Goal: Find specific page/section: Find specific page/section

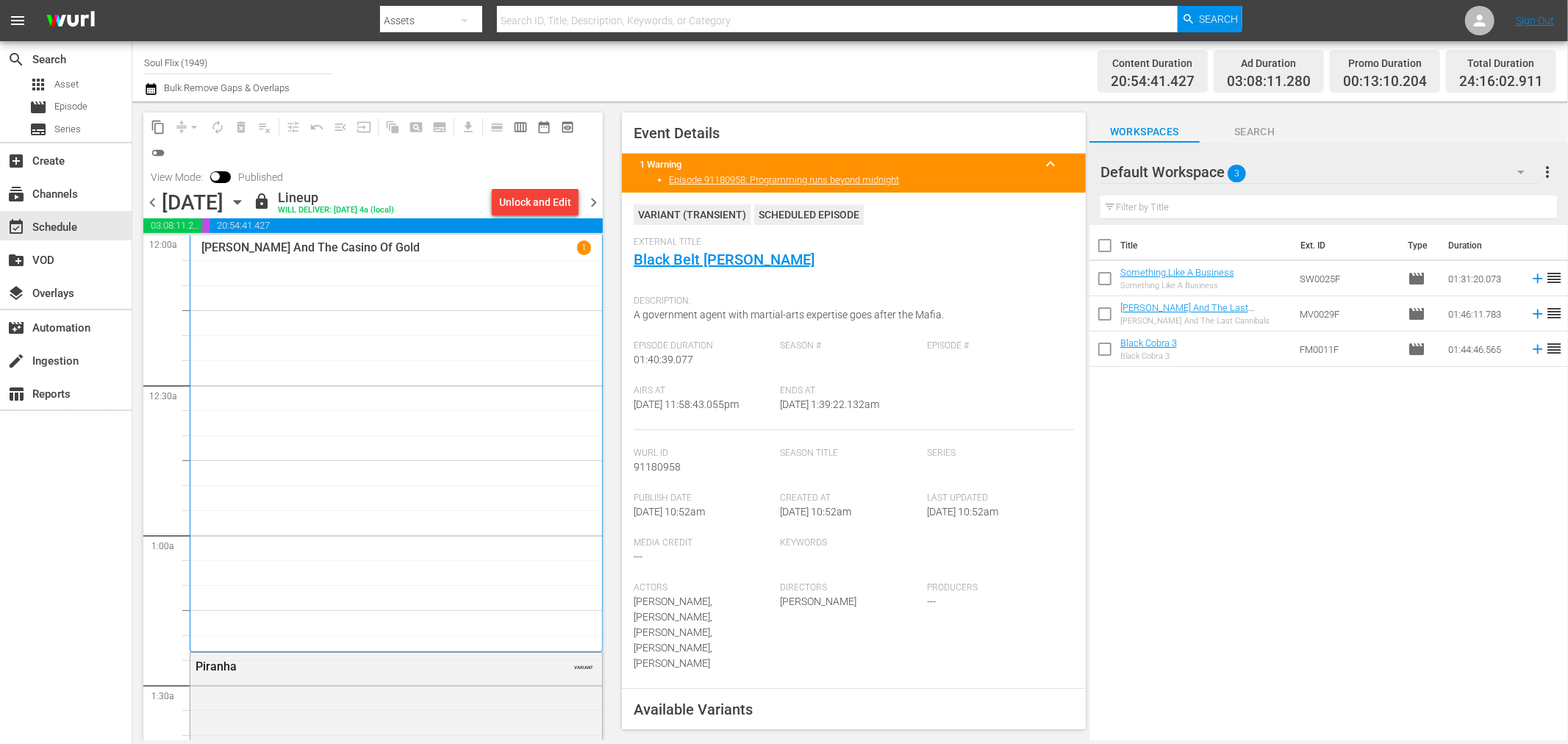
scroll to position [7141, 0]
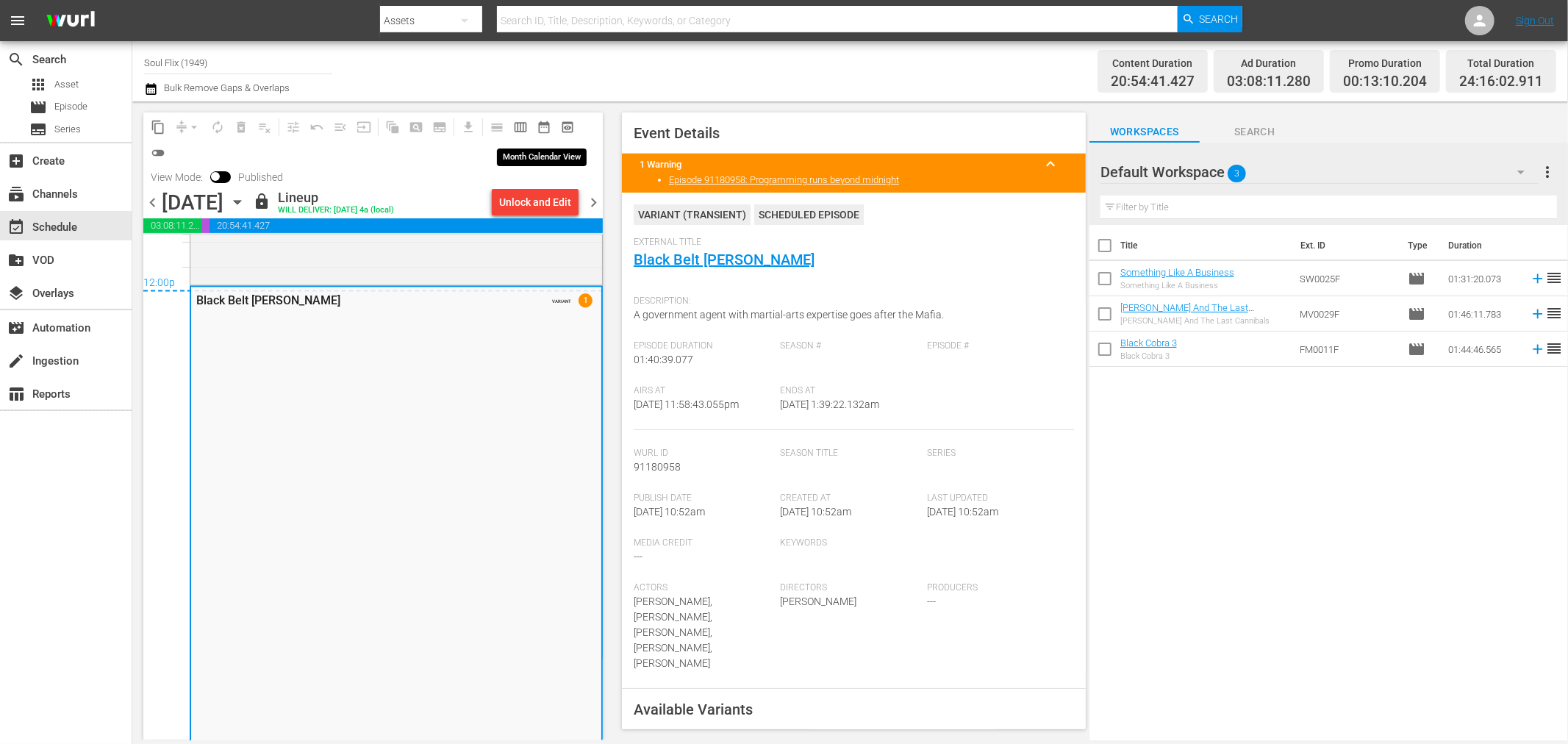
click at [548, 127] on span "date_range_outlined" at bounding box center [544, 127] width 15 height 15
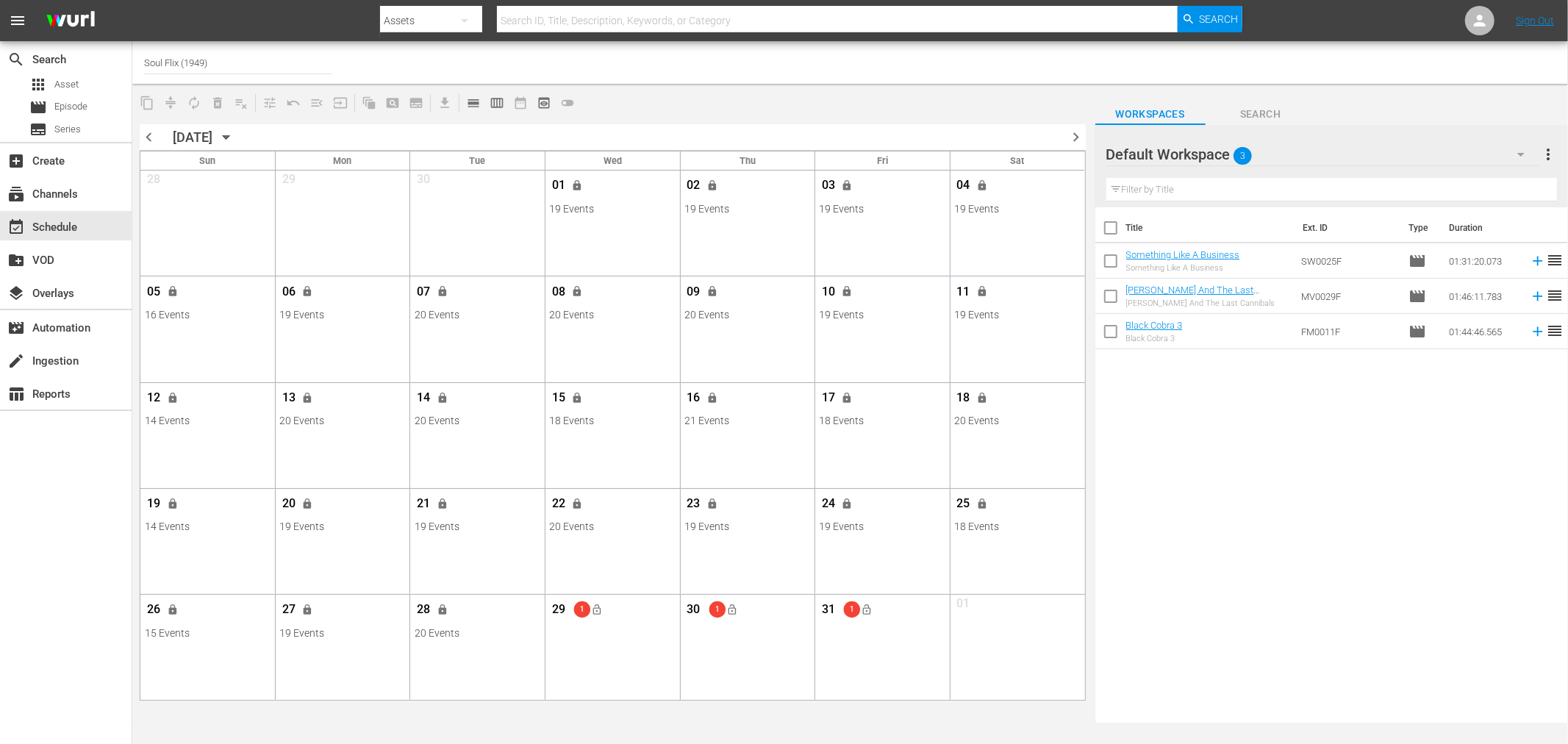
click at [141, 137] on span "chevron_left" at bounding box center [149, 137] width 19 height 19
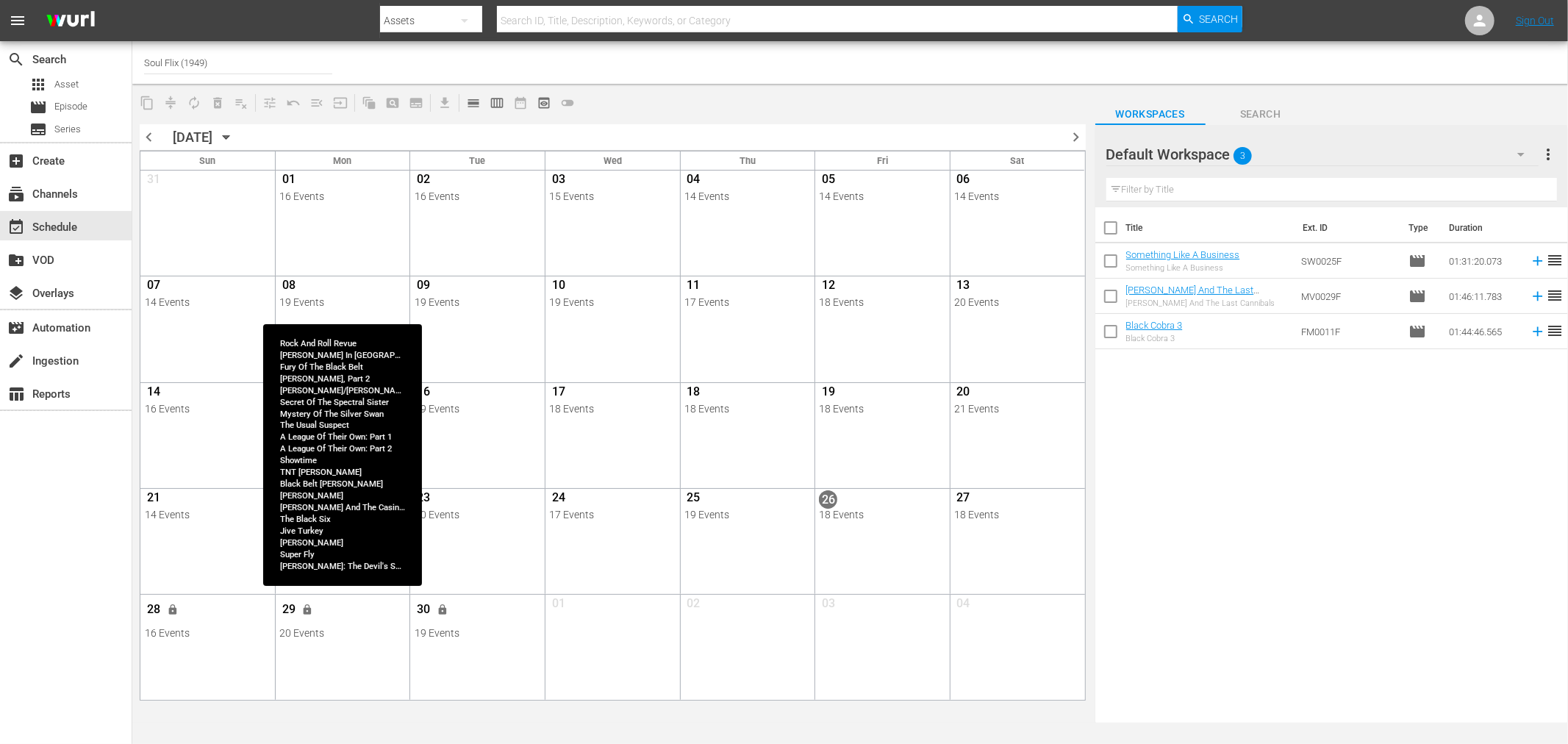
click at [372, 625] on div "29 lock" at bounding box center [342, 611] width 126 height 31
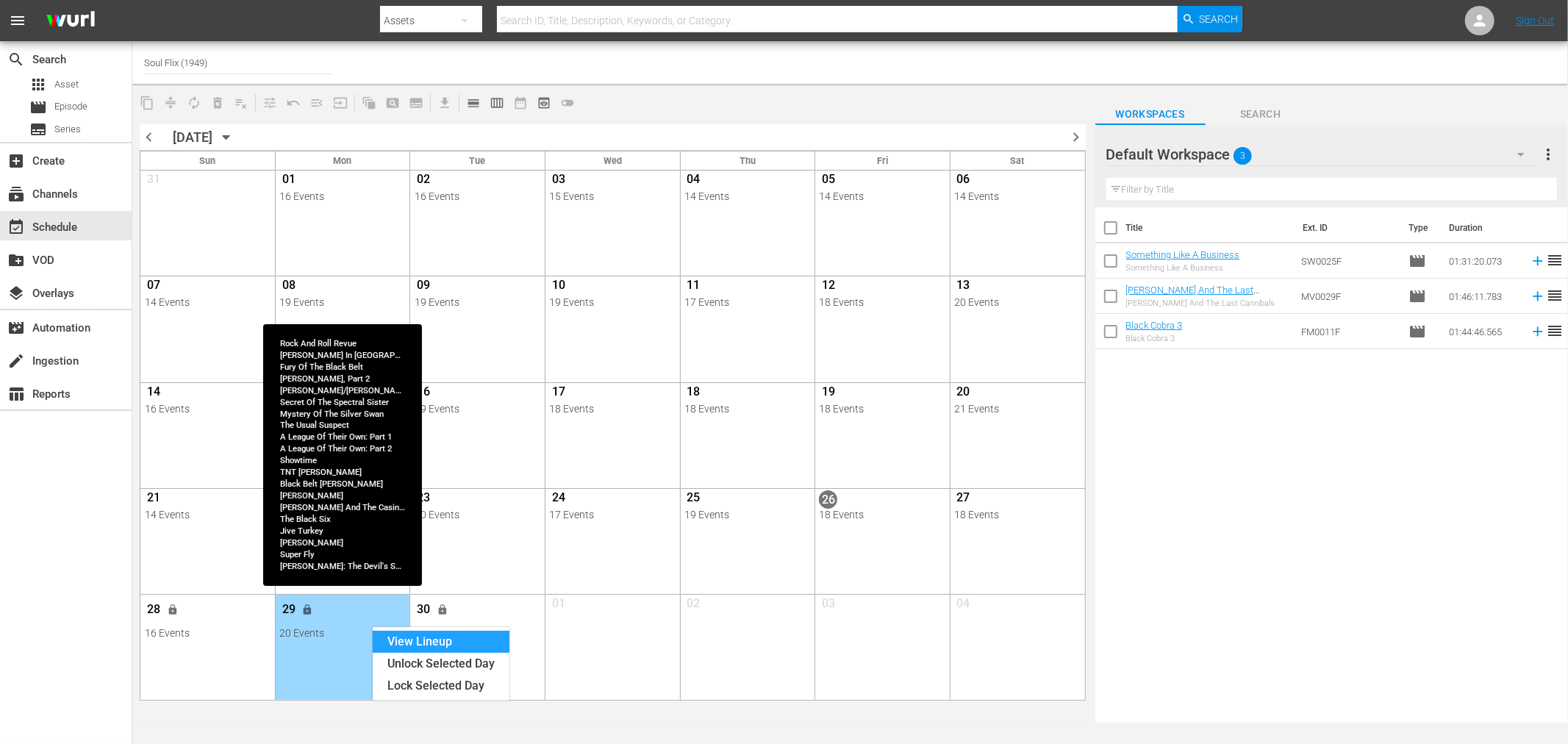
click at [384, 634] on div "View Lineup" at bounding box center [441, 641] width 137 height 22
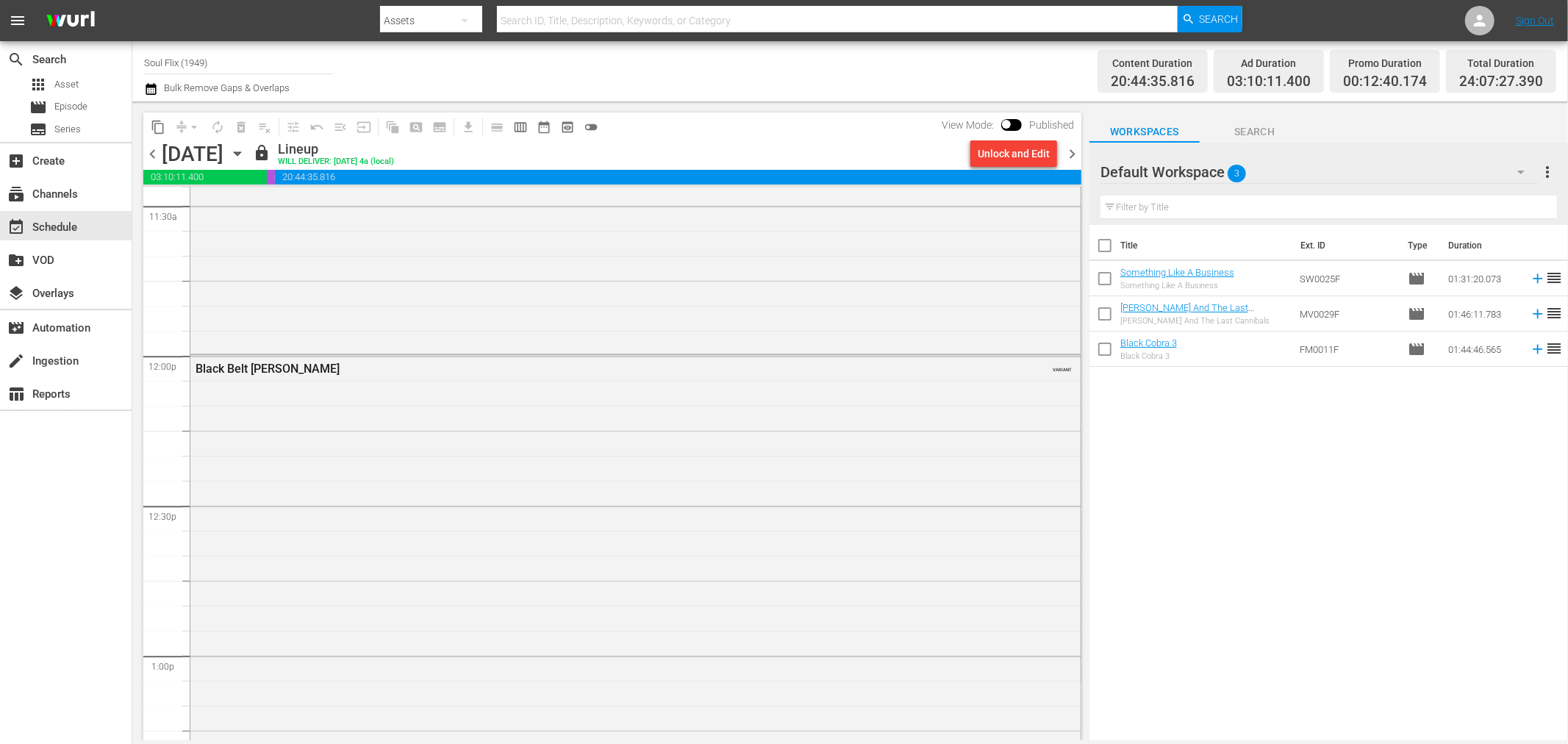
scroll to position [3394, 0]
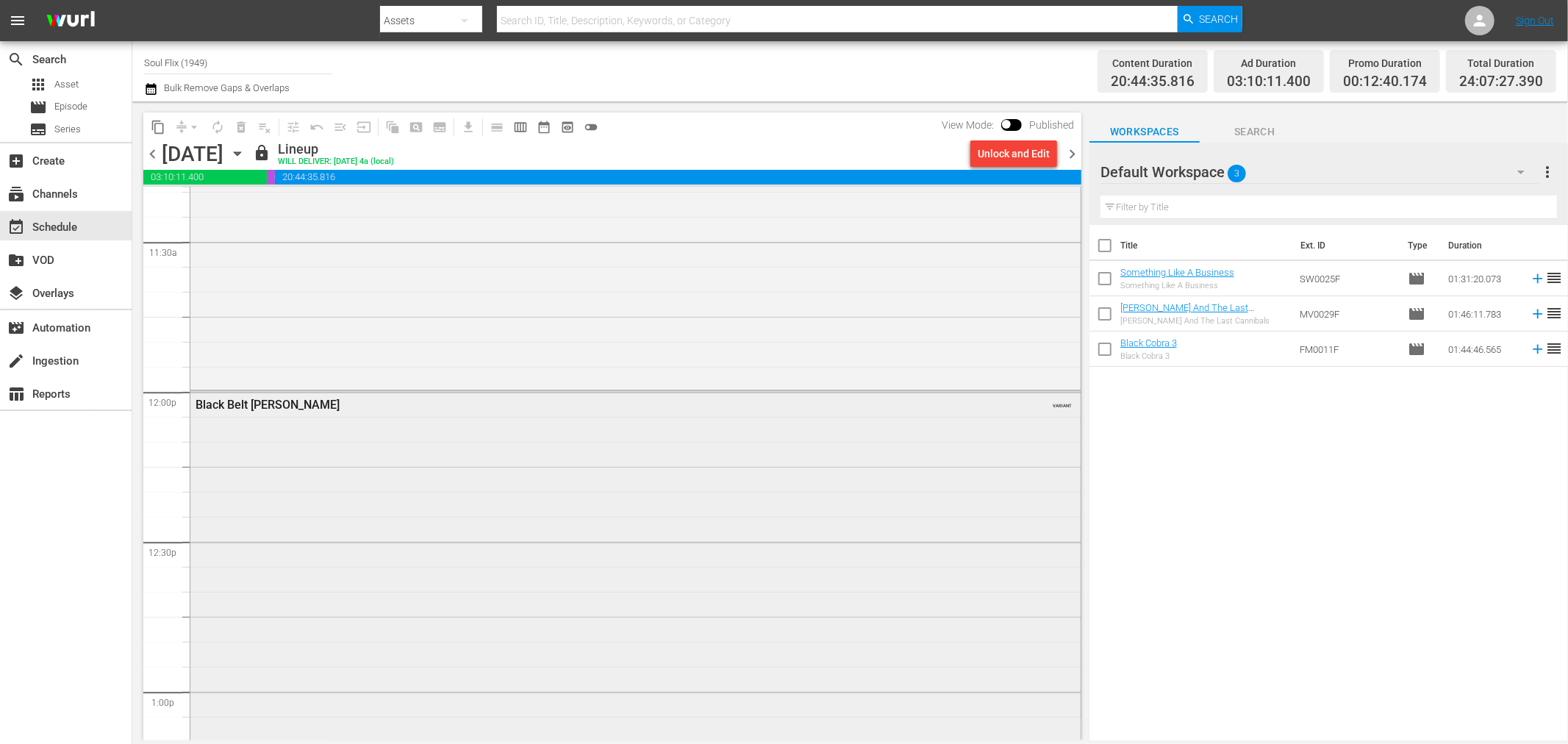
click at [853, 451] on div "Black Belt [PERSON_NAME] VARIANT" at bounding box center [635, 640] width 891 height 498
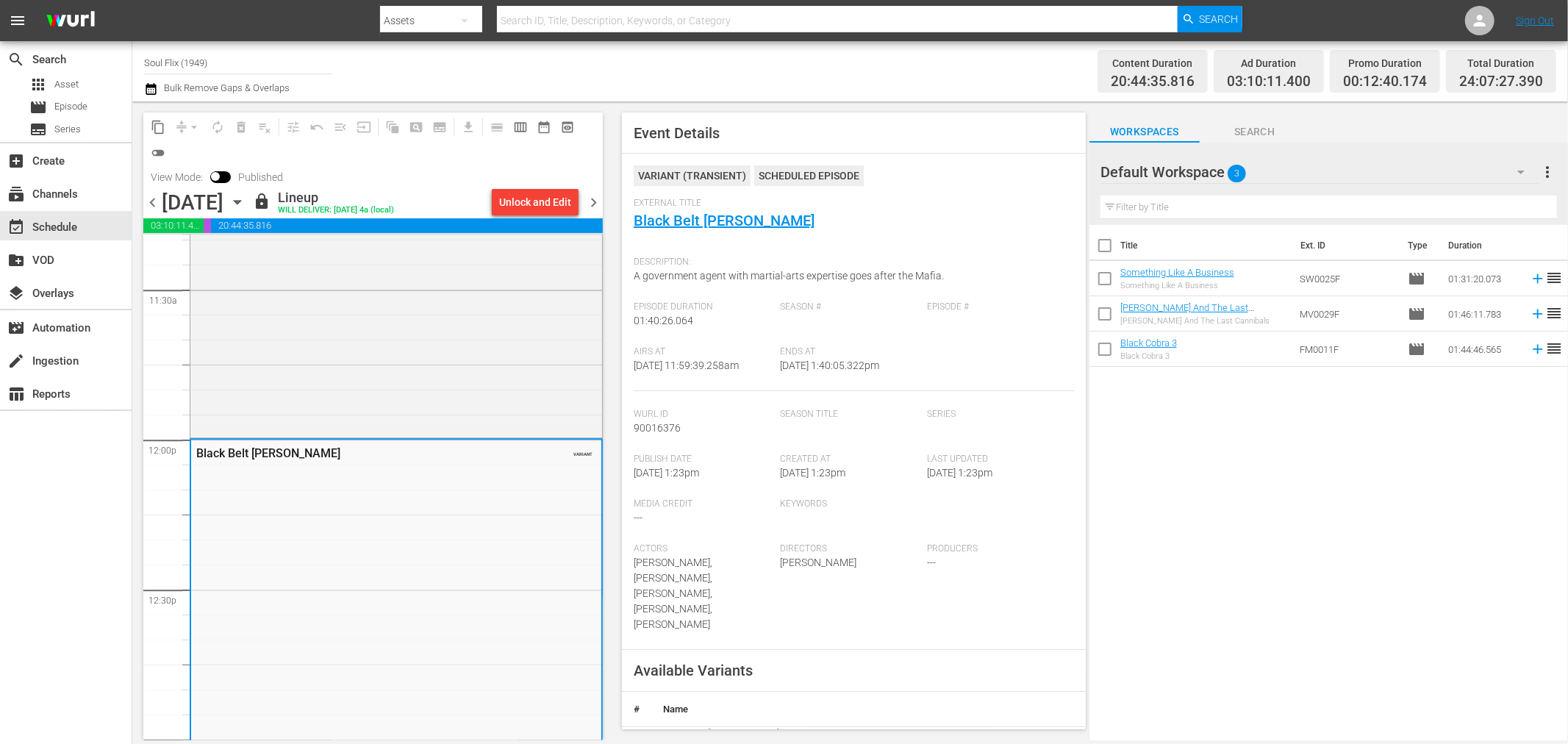
click at [1520, 490] on div "Title Ext. ID Type Duration Something Like A Business Something Like A Business…" at bounding box center [1328, 483] width 479 height 517
